Goal: Information Seeking & Learning: Check status

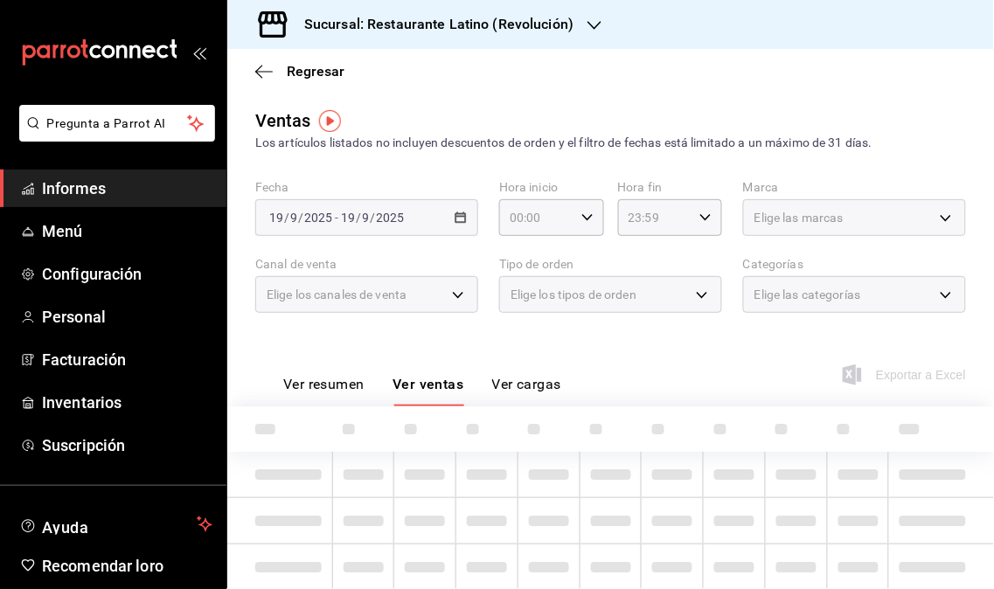
click at [127, 190] on span "Informes" at bounding box center [127, 189] width 170 height 24
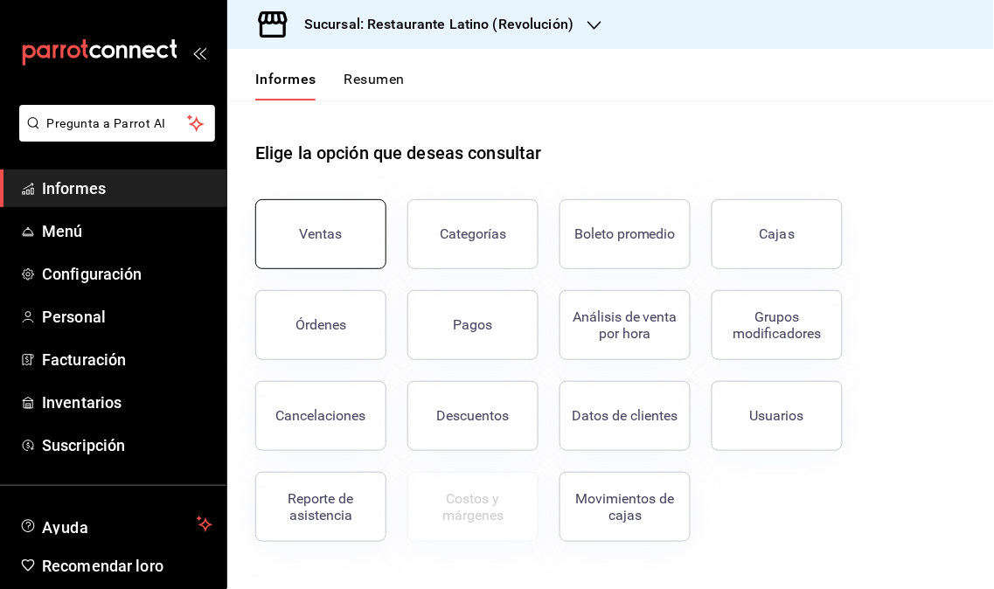
click at [345, 226] on button "Ventas" at bounding box center [320, 234] width 131 height 70
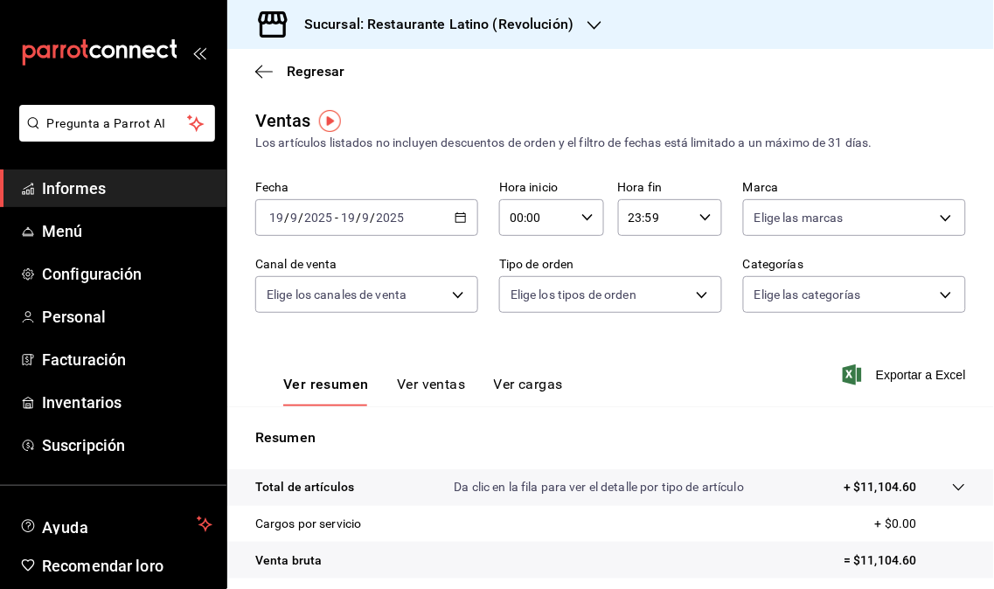
click at [573, 24] on div "Sucursal: Restaurante Latino (Revolución)" at bounding box center [424, 24] width 367 height 49
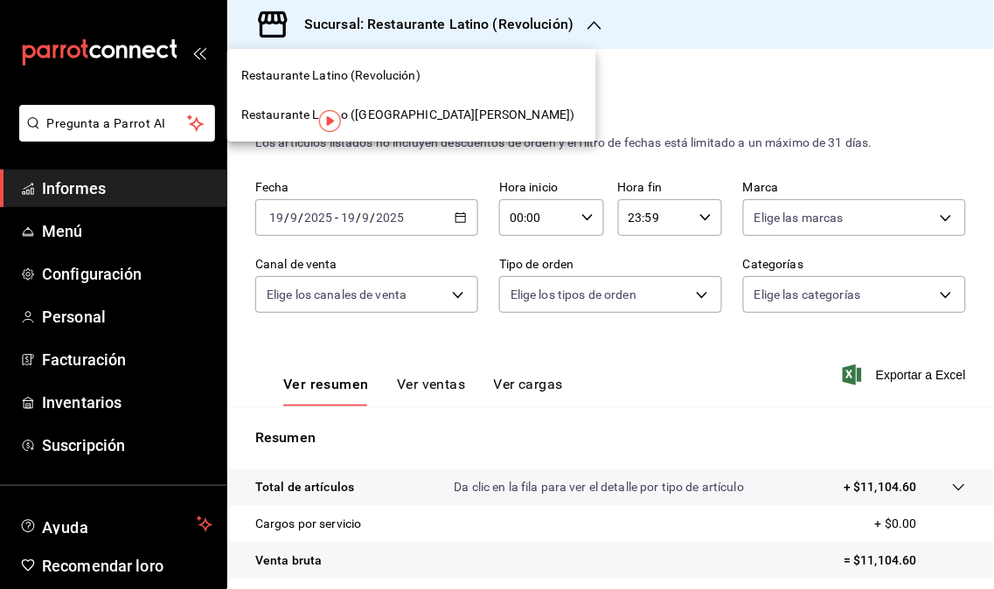
click at [390, 115] on font "Restaurante Latino ([GEOGRAPHIC_DATA][PERSON_NAME])" at bounding box center [408, 115] width 334 height 14
